Goal: Task Accomplishment & Management: Complete application form

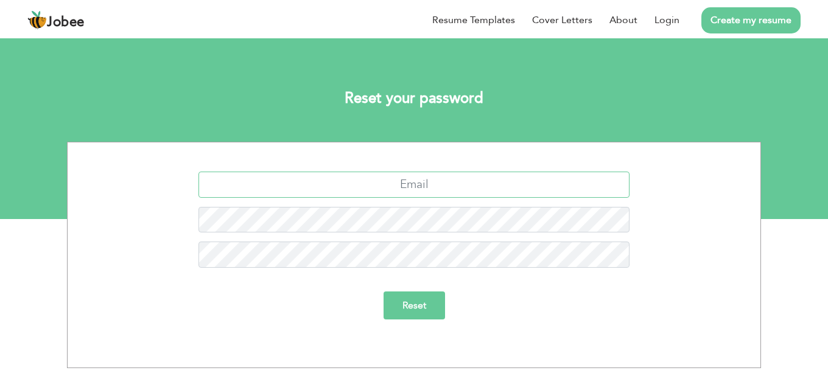
click at [438, 189] on input "text" at bounding box center [413, 185] width 431 height 26
type input "y"
type input "[EMAIL_ADDRESS][DOMAIN_NAME]"
click at [383, 291] on input "Reset" at bounding box center [413, 305] width 61 height 28
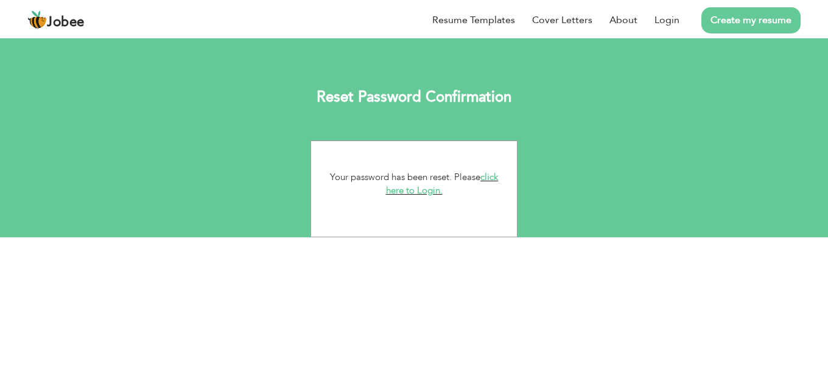
click at [426, 193] on link "click here to Login." at bounding box center [442, 184] width 113 height 26
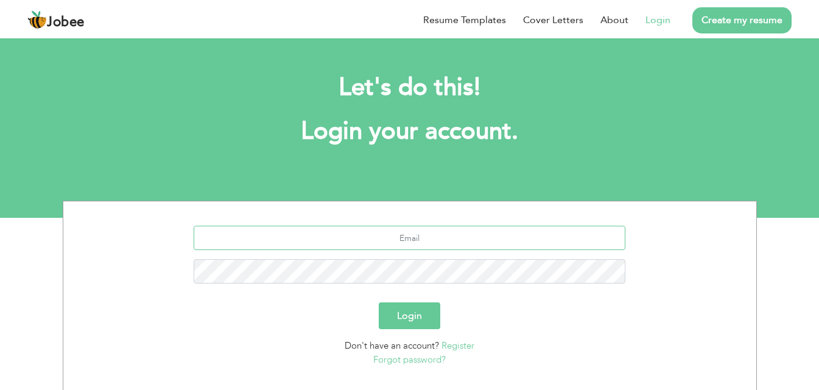
click at [428, 240] on input "text" at bounding box center [409, 238] width 431 height 24
type input "[EMAIL_ADDRESS][DOMAIN_NAME]"
click at [379, 302] on button "Login" at bounding box center [409, 315] width 61 height 27
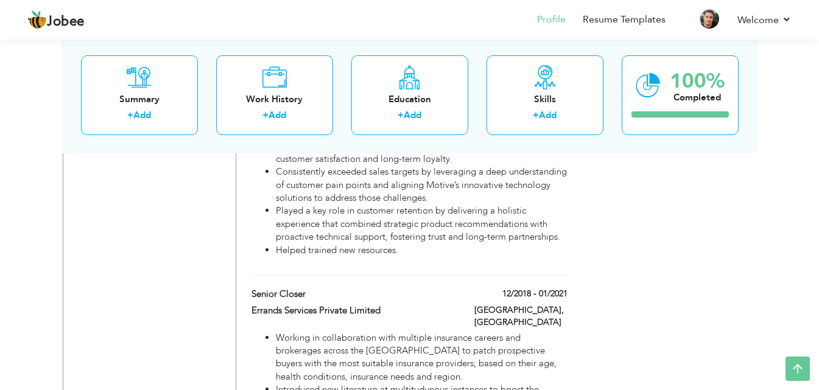
scroll to position [1217, 0]
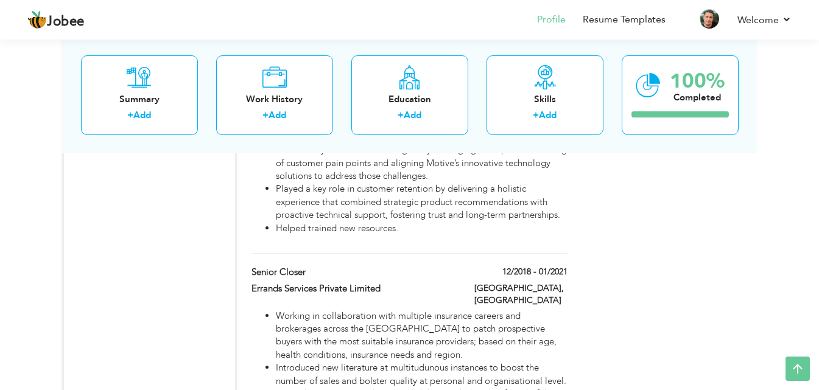
click at [710, 210] on div "Choose a Template ‹" at bounding box center [669, 184] width 173 height 2345
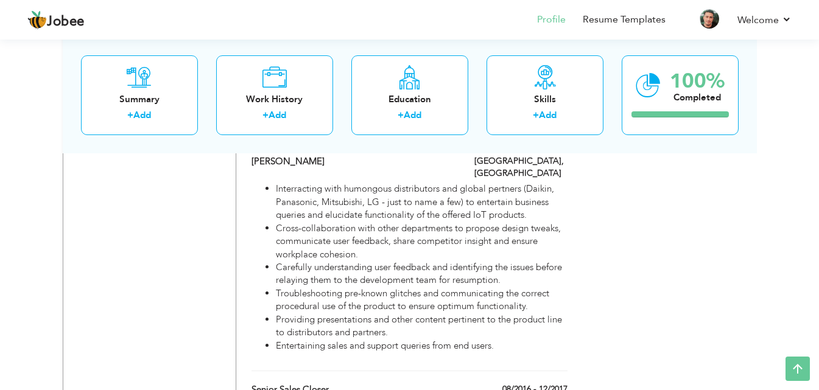
scroll to position [1643, 0]
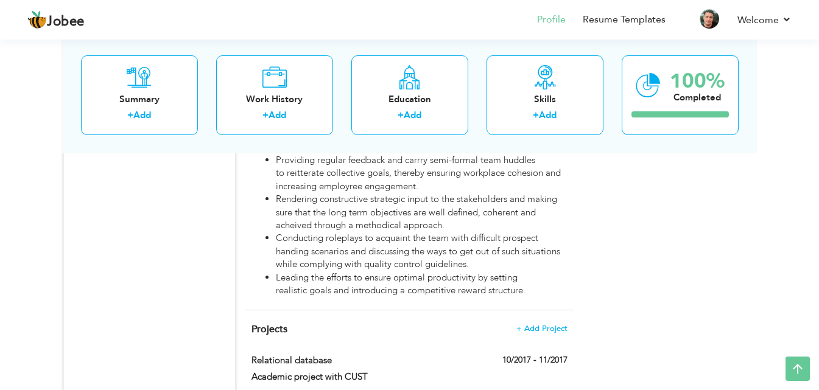
scroll to position [2218, 0]
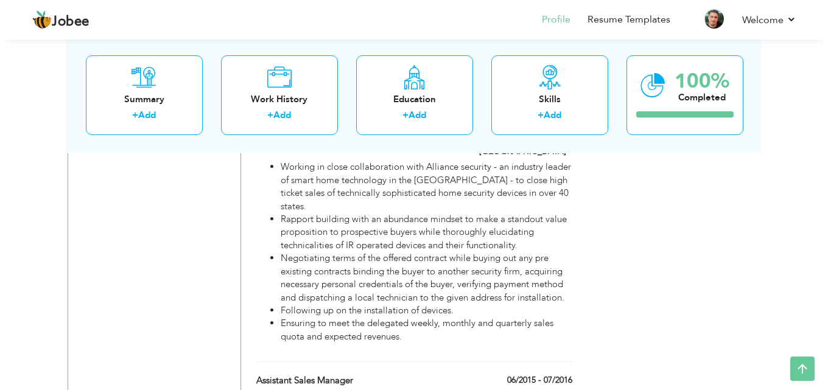
scroll to position [1852, 0]
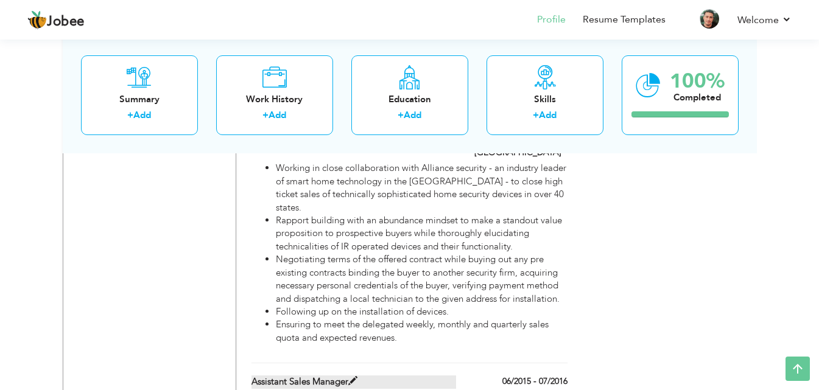
click at [362, 375] on label "Assistant Sales manager" at bounding box center [353, 381] width 204 height 13
type input "Assistant Sales manager"
type input "C tech solutions"
type input "06/2015"
type input "07/2016"
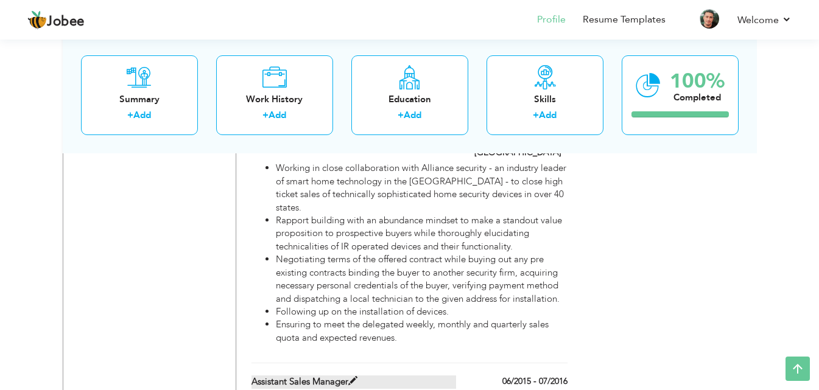
type input "Pakistan"
type input "Islamabad"
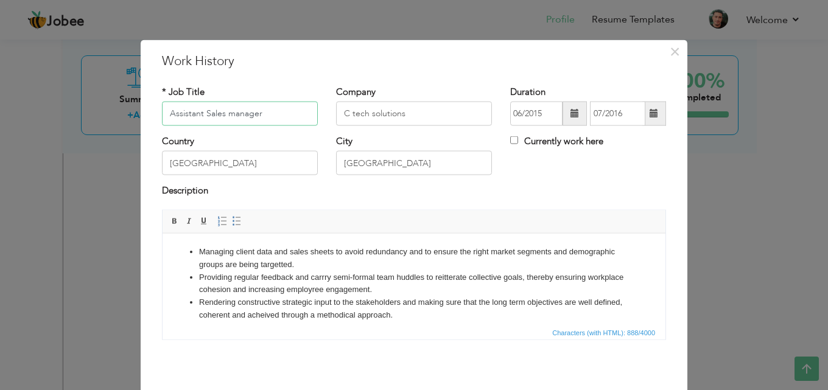
click at [236, 110] on input "Assistant Sales manager" at bounding box center [240, 114] width 156 height 24
click at [412, 113] on input "C tech solutions" at bounding box center [414, 114] width 156 height 24
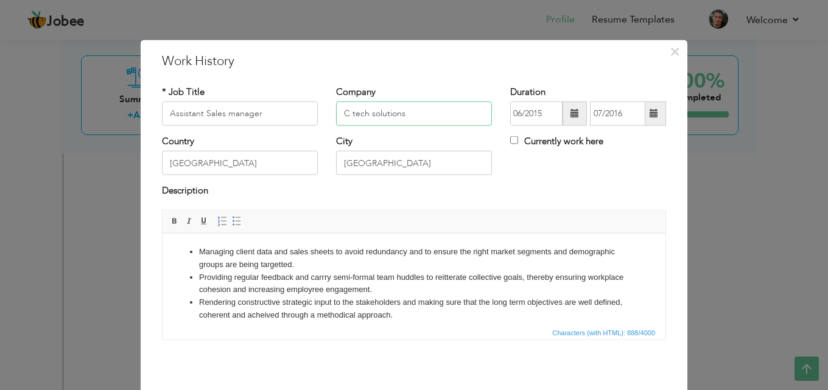
click at [412, 113] on input "C tech solutions" at bounding box center [414, 114] width 156 height 24
click at [343, 281] on li "Providing regular feedback and carrry semi-formal team huddles to reitterate co…" at bounding box center [414, 284] width 430 height 26
click at [450, 282] on li "Providing regular feedback and carrry semi-formal team huddles to reitterate co…" at bounding box center [414, 284] width 430 height 26
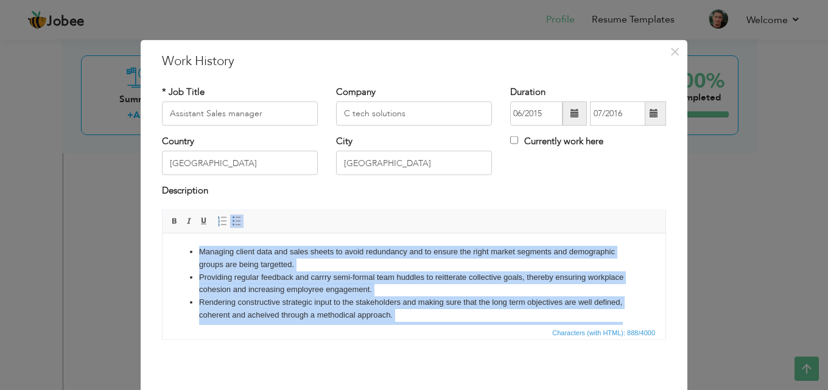
copy ul "Managing client data and sales sheets to avoid redundancy and to ensure the rig…"
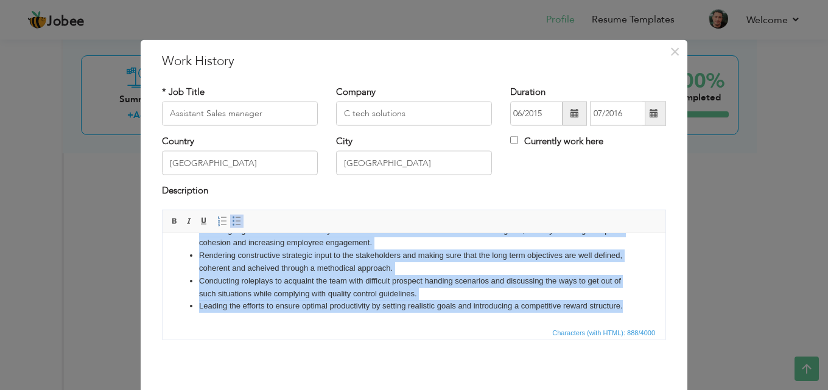
copy ul "Managing client data and sales sheets to avoid redundancy and to ensure the rig…"
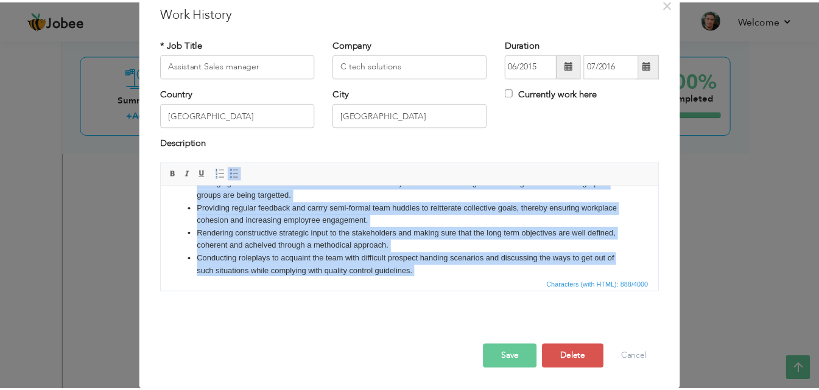
scroll to position [0, 0]
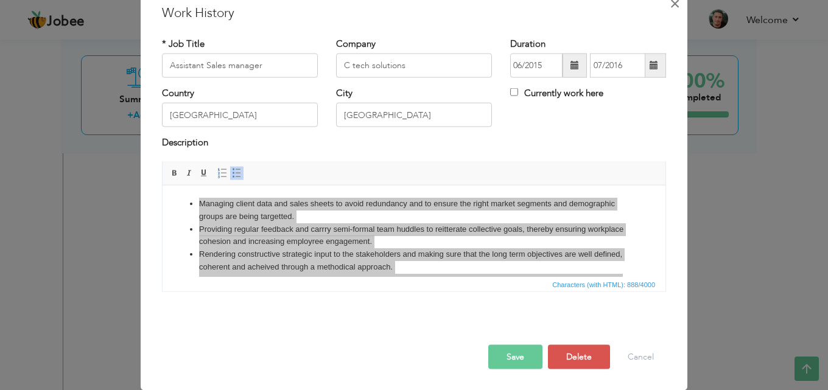
click at [669, 1] on span "×" at bounding box center [674, 3] width 10 height 22
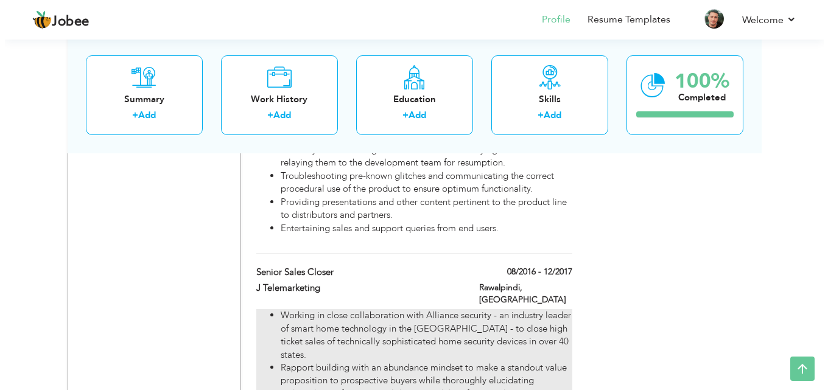
scroll to position [1670, 0]
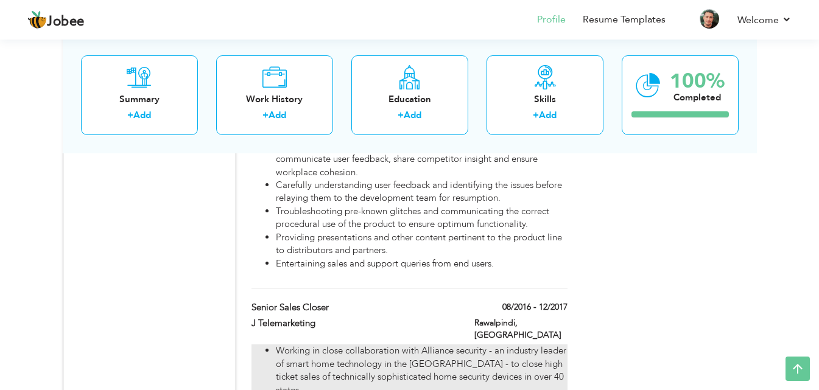
click at [385, 344] on li "Working in close collaboration with Alliance security - an industry leader of s…" at bounding box center [421, 370] width 291 height 52
type input "Senior Sales Closer"
type input "J Telemarketing"
type input "08/2016"
type input "12/2017"
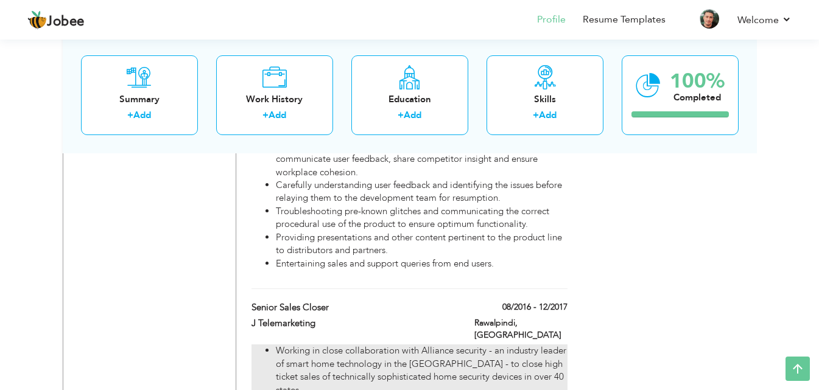
type input "Rawalpindi"
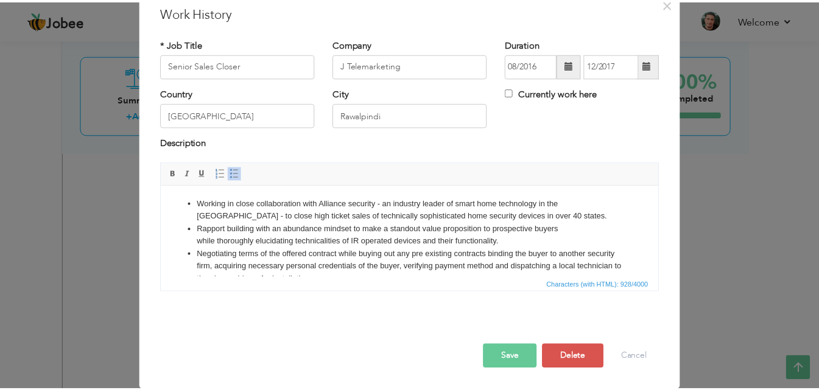
scroll to position [0, 0]
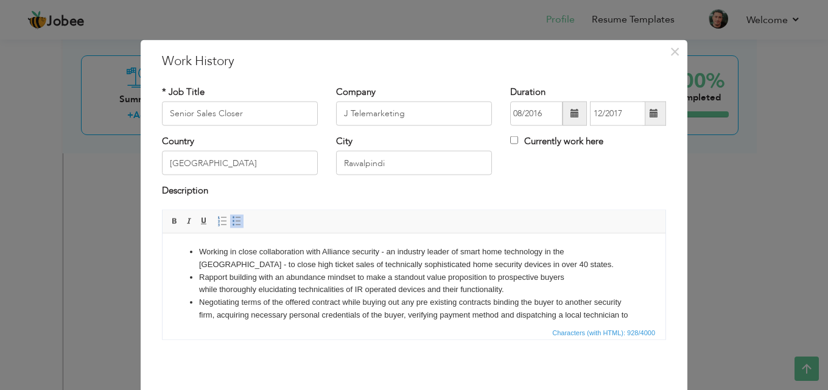
click at [279, 289] on li "Rapport building with an abundance mindset to make a standout value proposition…" at bounding box center [414, 284] width 430 height 26
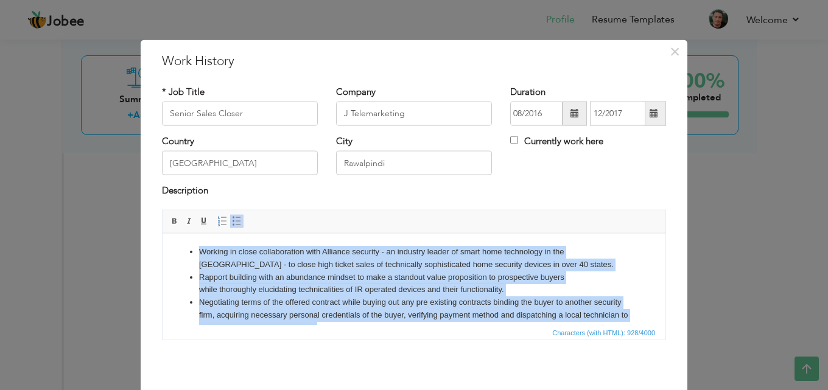
copy ul "Working in close collaboration with Alliance security - an industry leader of s…"
click at [309, 279] on li "Rapport building with an abundance mindset to make a standout value proposition…" at bounding box center [414, 284] width 430 height 26
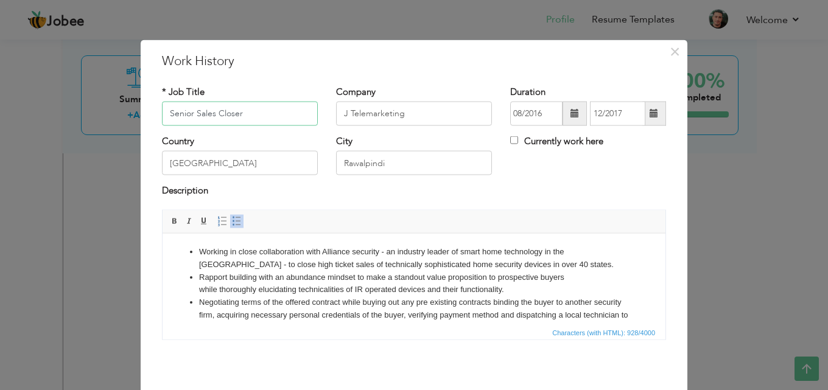
click at [231, 110] on input "Senior Sales Closer" at bounding box center [240, 114] width 156 height 24
click at [405, 112] on input "J Telemarketing" at bounding box center [414, 114] width 156 height 24
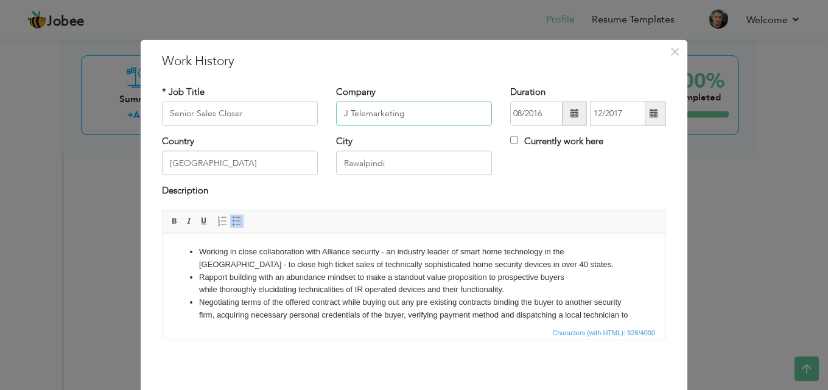
click at [405, 112] on input "J Telemarketing" at bounding box center [414, 114] width 156 height 24
click at [387, 262] on li "Working in close collaboration with Alliance security - an industry leader of s…" at bounding box center [414, 258] width 430 height 26
click at [678, 47] on button "×" at bounding box center [674, 50] width 19 height 19
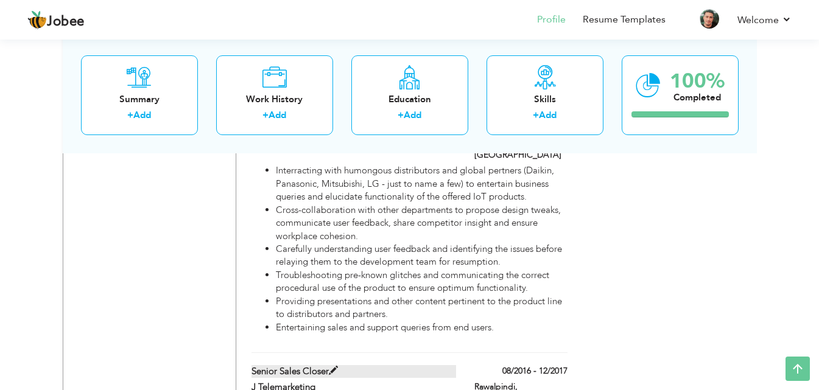
scroll to position [1426, 0]
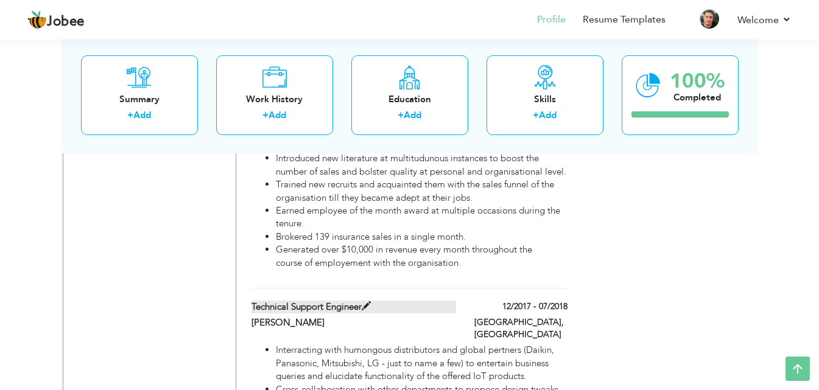
click at [365, 302] on span at bounding box center [365, 306] width 9 height 9
type input "Technical Support Engineer"
type input "Cielo wiGle"
type input "12/2017"
type input "07/2018"
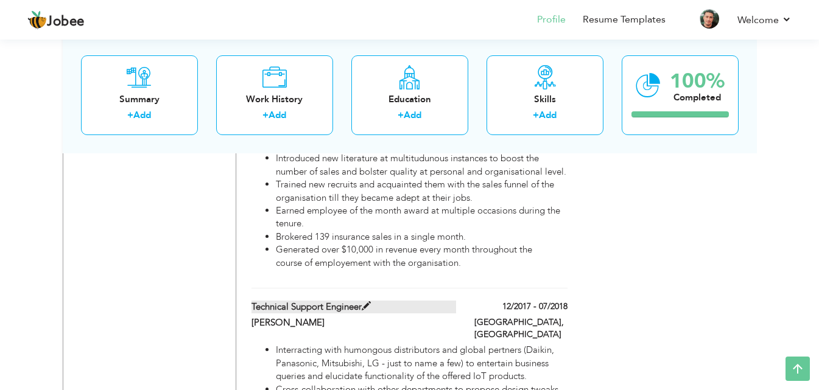
type input "Islamabad"
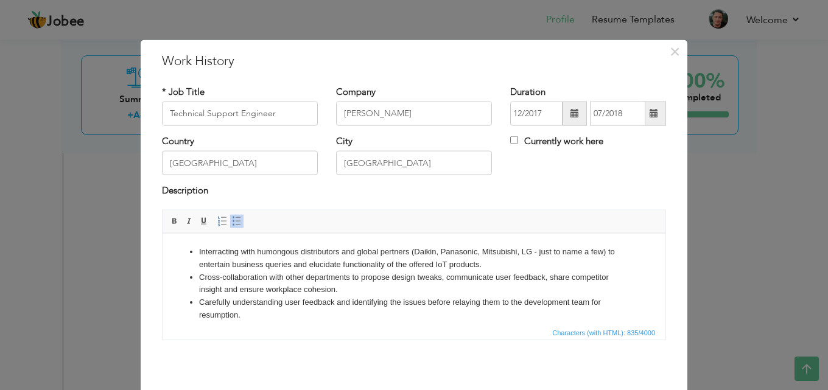
click at [370, 267] on li "Interracting with humongous distributors and global pertners (Daikin, Panasonic…" at bounding box center [414, 258] width 430 height 26
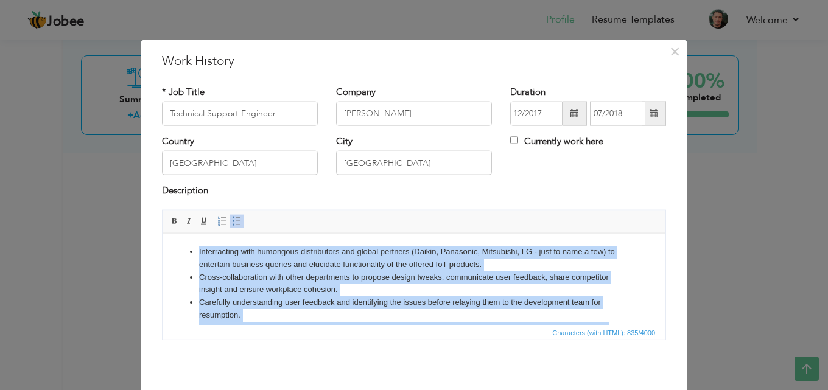
copy ul "Interracting with humongous distributors and global pertners (Daikin, Panasonic…"
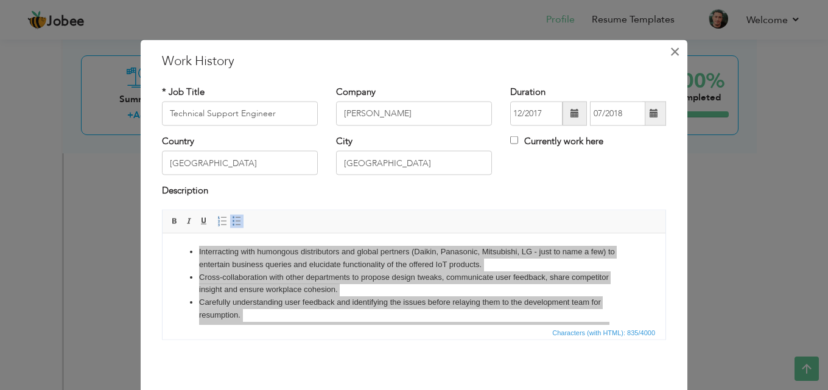
click at [671, 54] on span "×" at bounding box center [674, 51] width 10 height 22
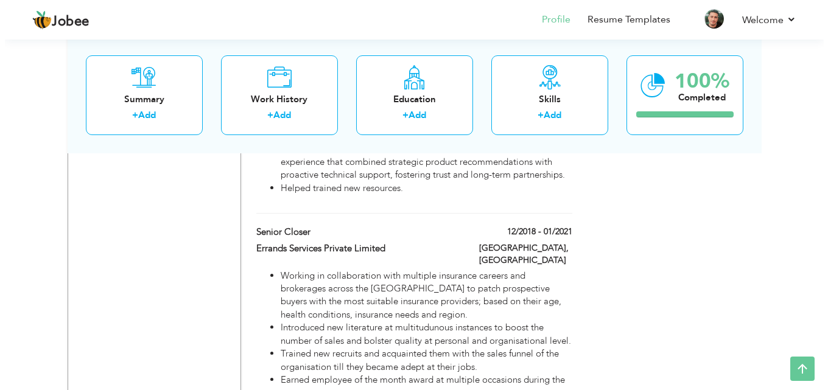
scroll to position [1244, 0]
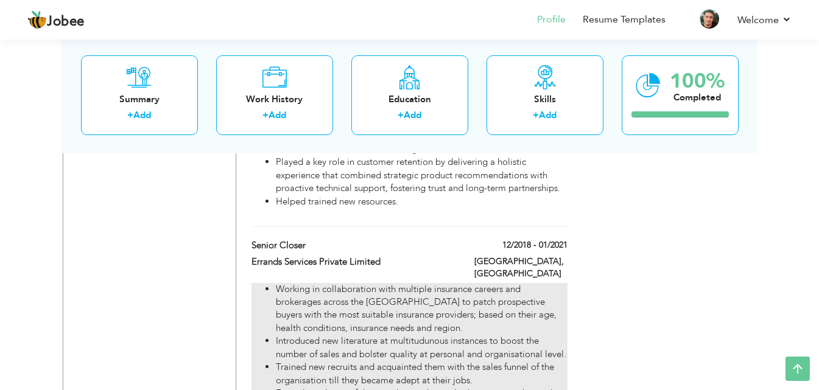
click at [421, 283] on li "Working in collaboration with multiple insurance careers and brokerages across …" at bounding box center [421, 309] width 291 height 52
type input "Senior Closer"
type input "Errands Services Private Limited"
type input "12/2018"
type input "01/2021"
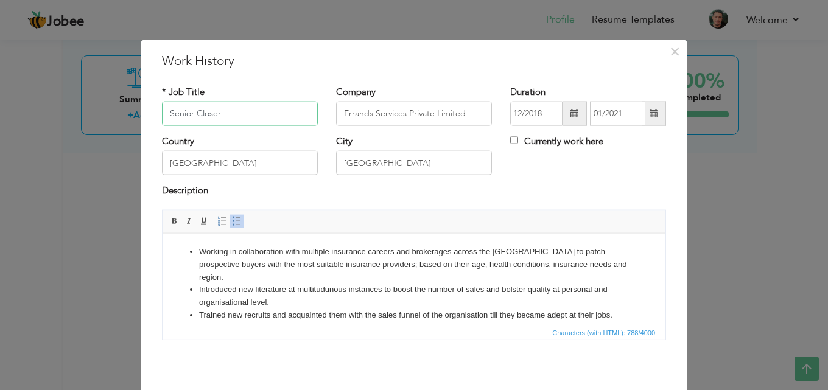
click at [272, 116] on input "Senior Closer" at bounding box center [240, 114] width 156 height 24
click at [402, 114] on input "Errands Services Private Limited" at bounding box center [414, 114] width 156 height 24
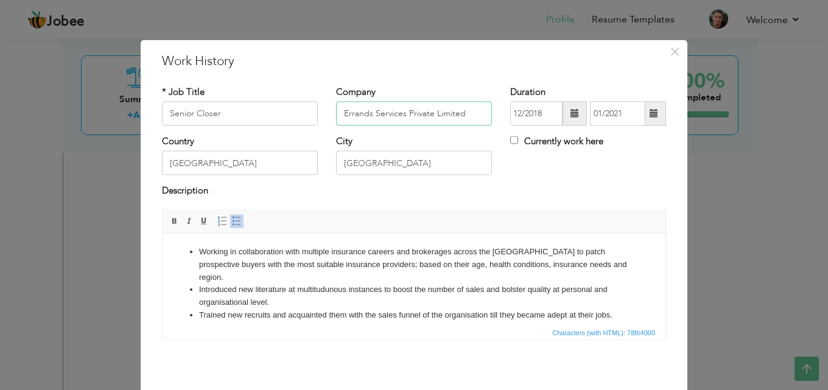
click at [402, 114] on input "Errands Services Private Limited" at bounding box center [414, 114] width 156 height 24
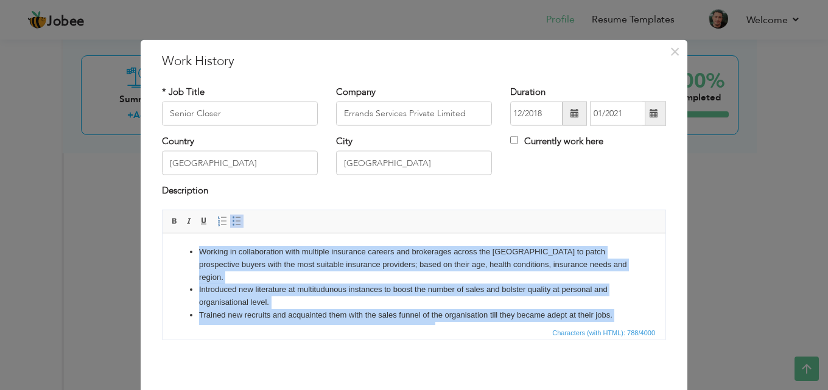
scroll to position [34, 0]
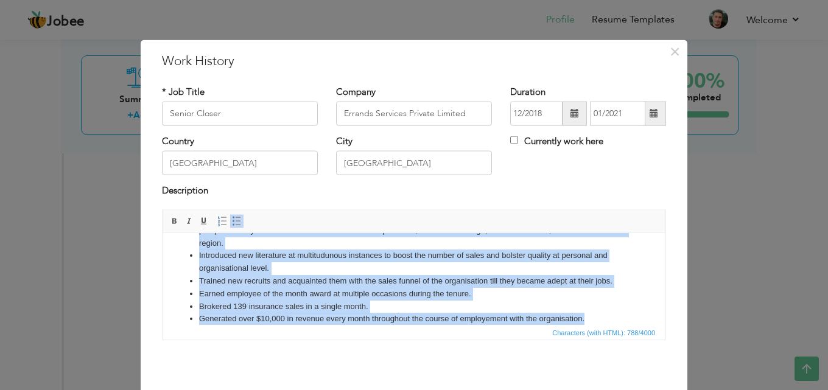
drag, startPoint x: 197, startPoint y: 248, endPoint x: 640, endPoint y: 329, distance: 450.2
click at [640, 329] on html "Working in collaboration with multiple insurance careers and brokerages across …" at bounding box center [413, 268] width 503 height 138
copy ul "Working in collaboration with multiple insurance careers and brokerages across …"
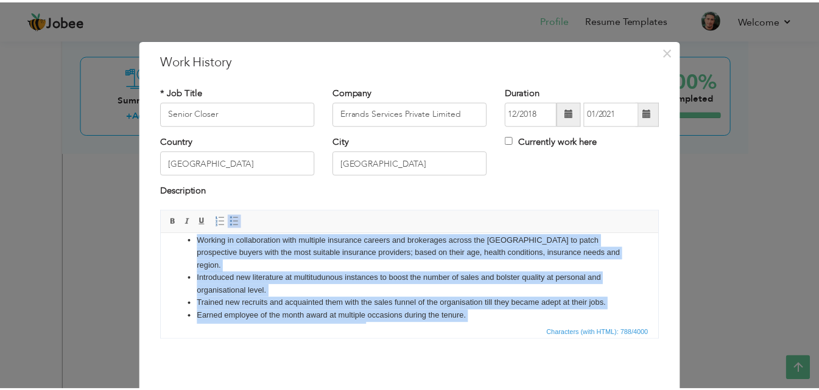
scroll to position [0, 0]
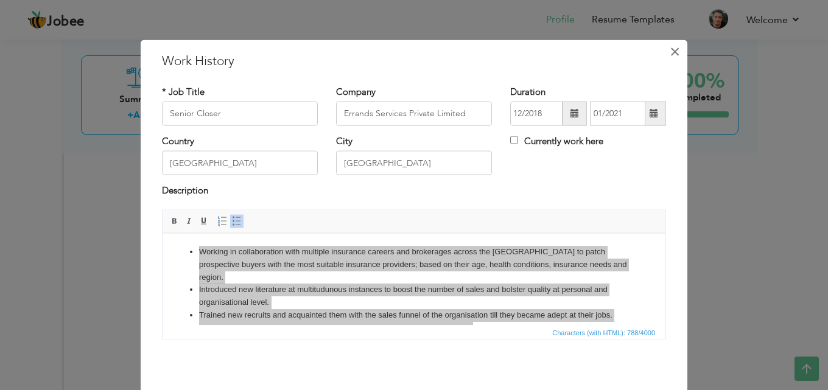
click at [669, 47] on span "×" at bounding box center [674, 51] width 10 height 22
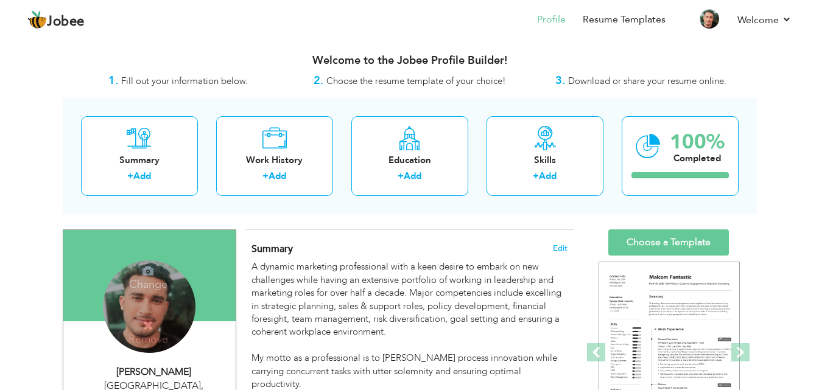
click at [136, 291] on h4 "Change" at bounding box center [148, 276] width 87 height 29
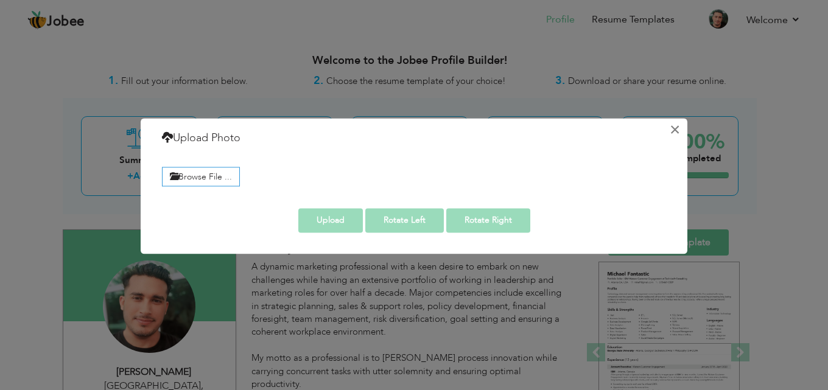
click at [676, 128] on button "×" at bounding box center [674, 129] width 19 height 19
